Goal: Information Seeking & Learning: Understand process/instructions

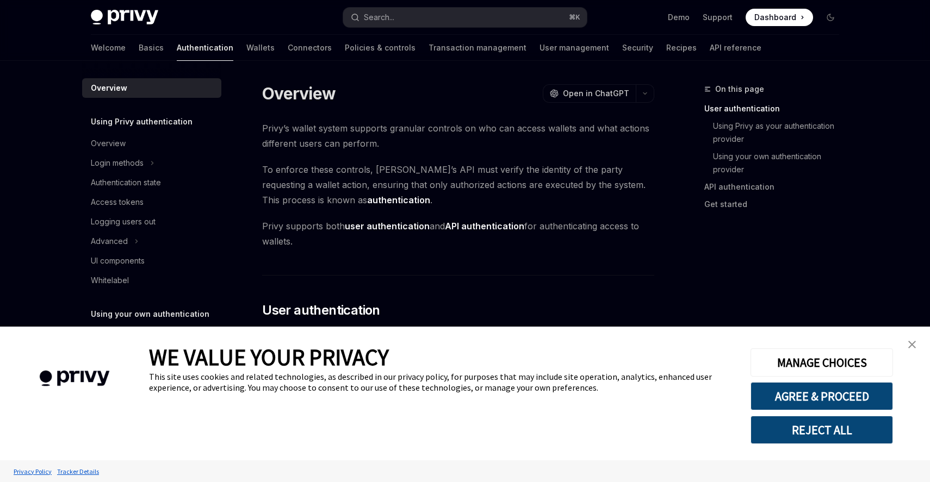
type textarea "*"
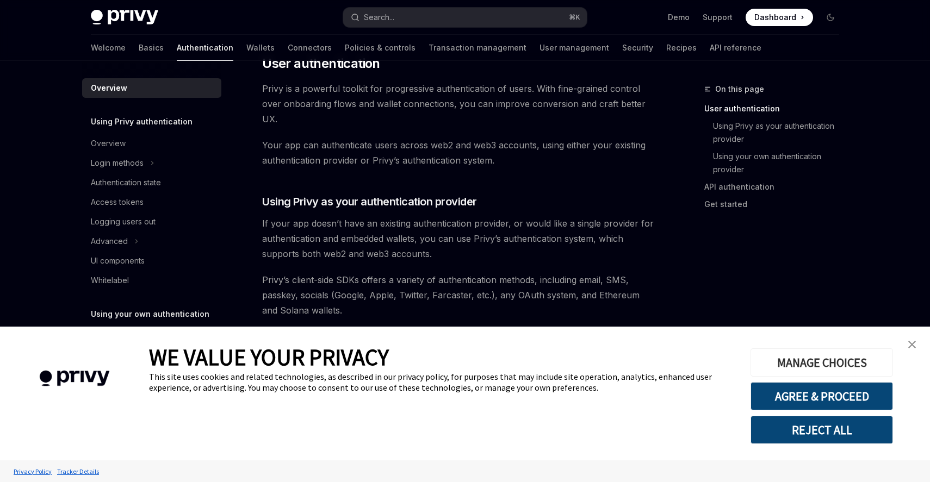
click at [849, 359] on button "MANAGE CHOICES" at bounding box center [821, 363] width 142 height 28
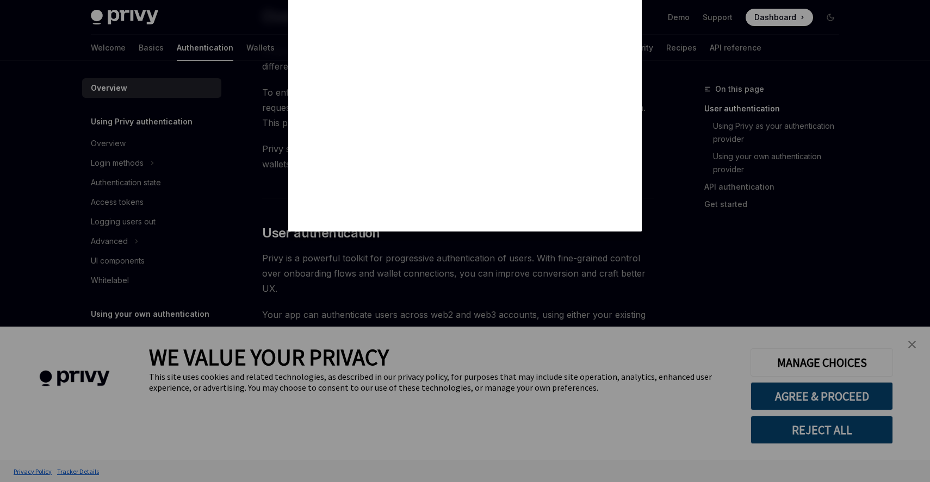
scroll to position [89, 0]
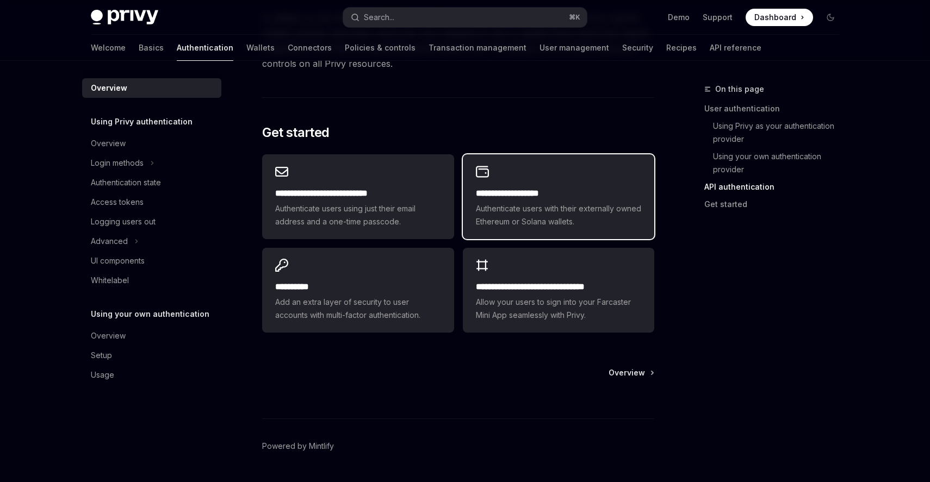
scroll to position [897, 0]
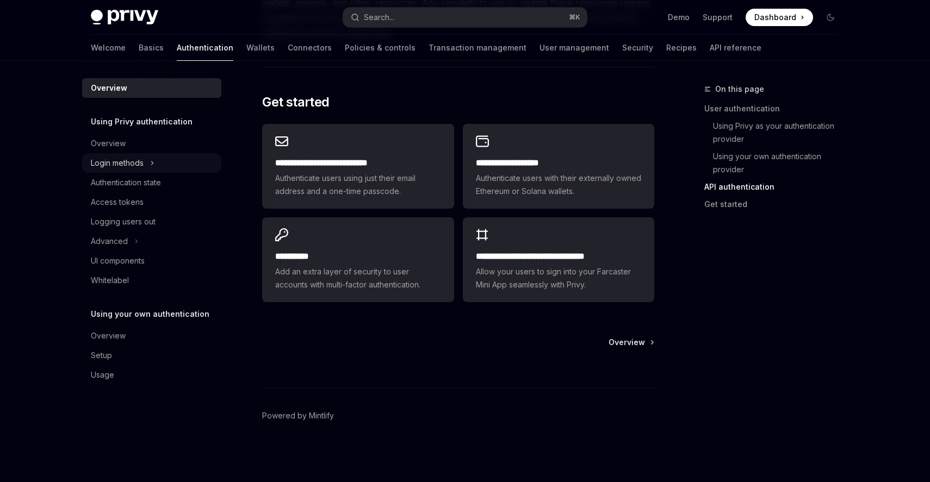
click at [119, 159] on div "Login methods" at bounding box center [117, 163] width 53 height 13
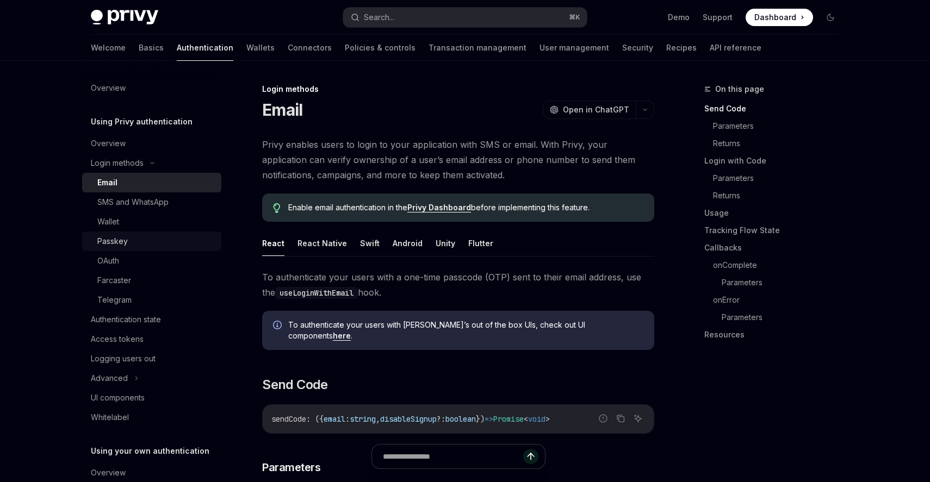
scroll to position [61, 0]
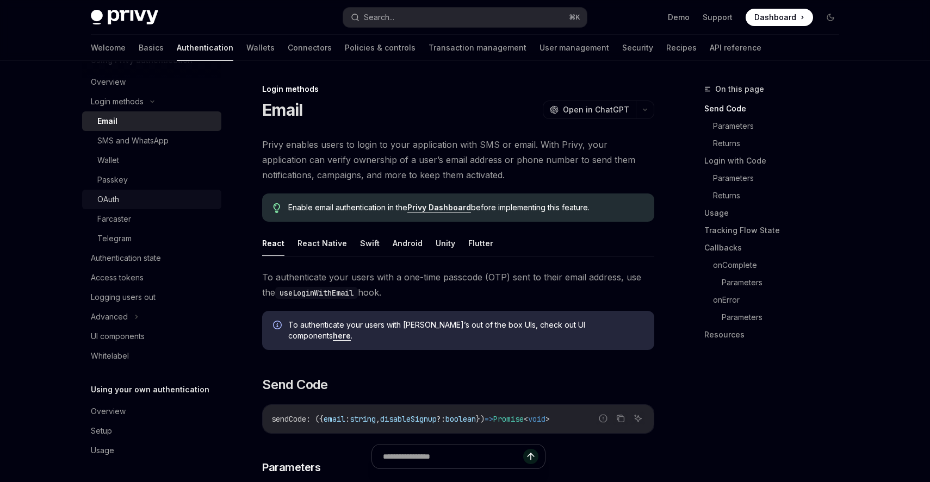
click at [125, 198] on div "OAuth" at bounding box center [155, 199] width 117 height 13
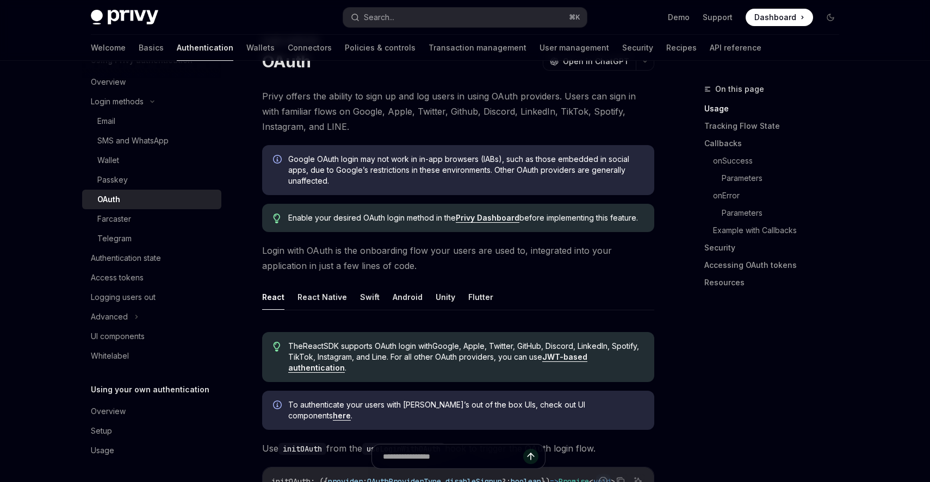
scroll to position [75, 0]
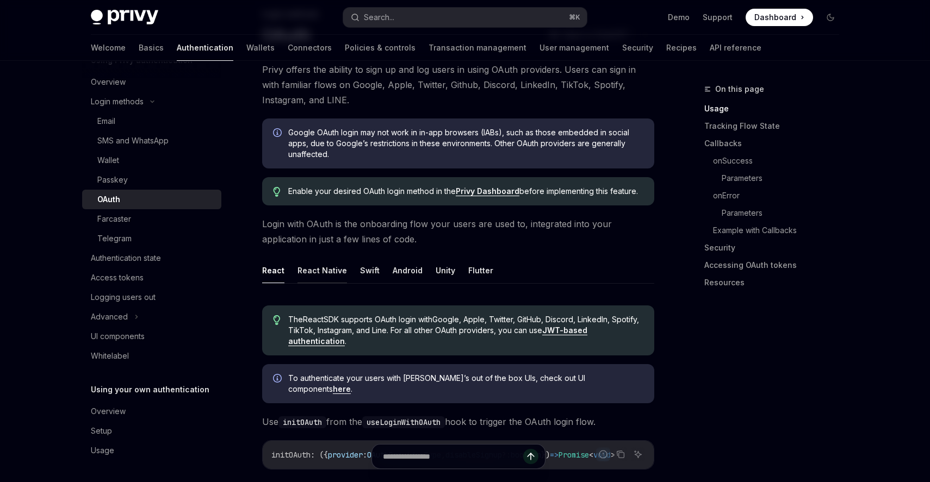
click at [318, 269] on button "React Native" at bounding box center [321, 271] width 49 height 26
type textarea "*"
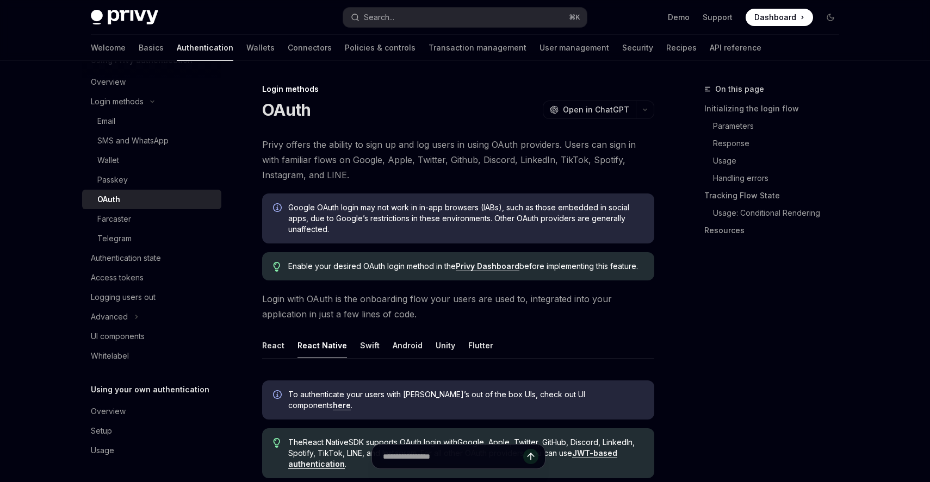
click at [410, 161] on span "Privy offers the ability to sign up and log users in using OAuth providers. Use…" at bounding box center [458, 160] width 392 height 46
click at [436, 158] on span "Privy offers the ability to sign up and log users in using OAuth providers. Use…" at bounding box center [458, 160] width 392 height 46
click at [732, 375] on div "On this page Initializing the login flow Parameters Response Usage Handling err…" at bounding box center [764, 283] width 165 height 400
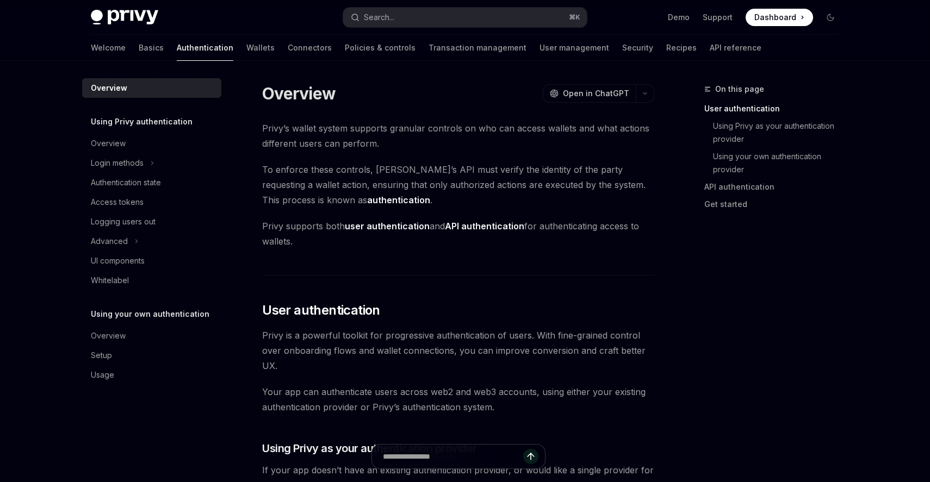
scroll to position [219, 0]
